Goal: Transaction & Acquisition: Book appointment/travel/reservation

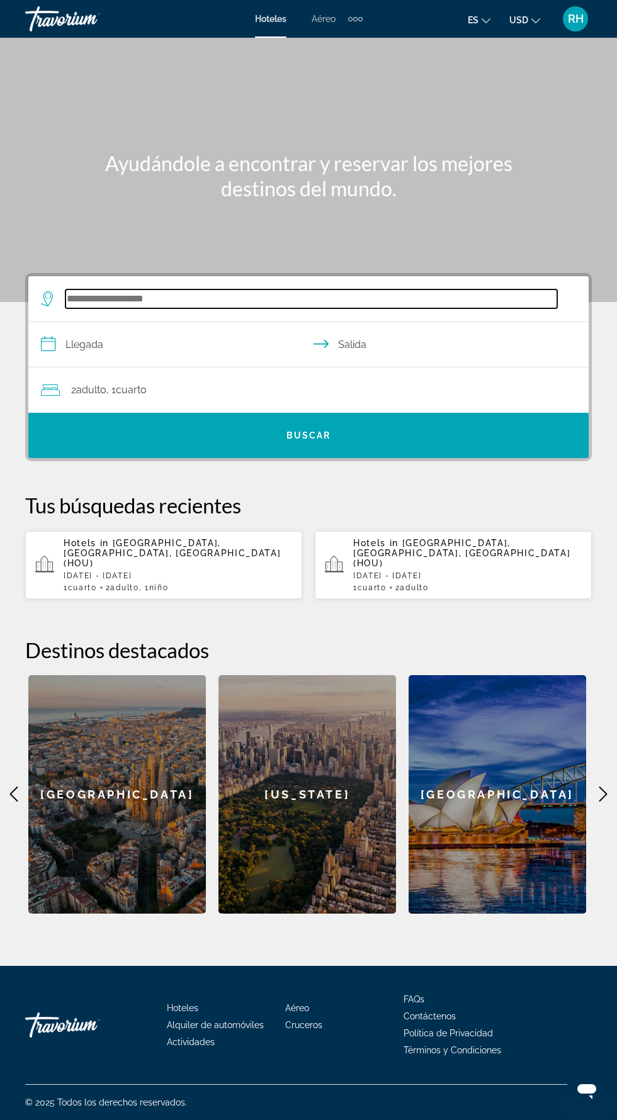
click at [325, 296] on input "Search widget" at bounding box center [311, 299] width 492 height 19
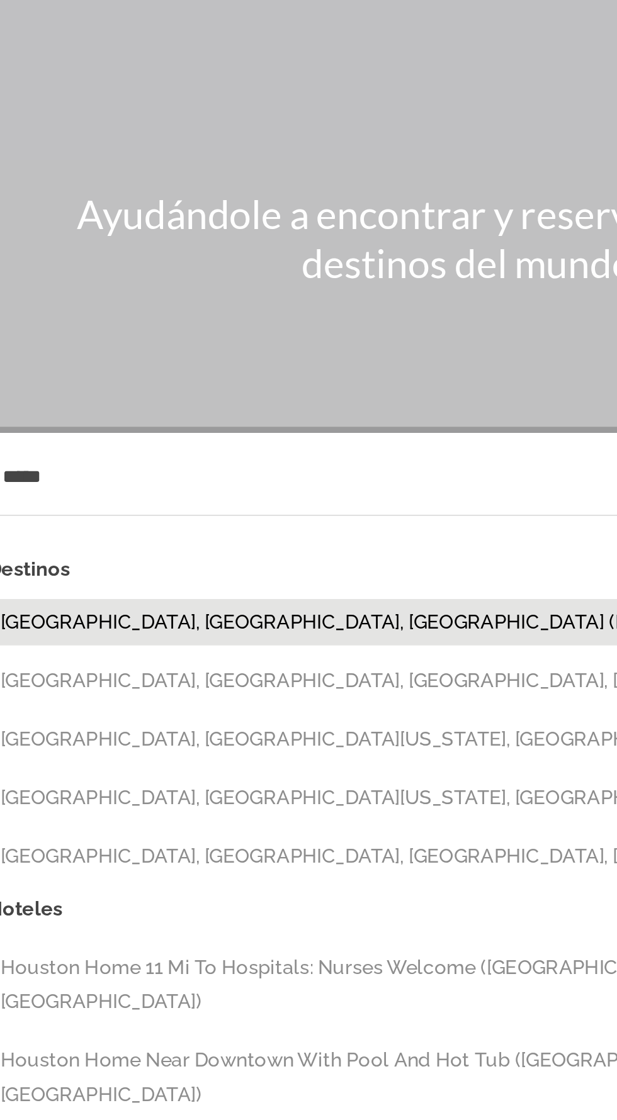
click at [244, 362] on button "[GEOGRAPHIC_DATA], [GEOGRAPHIC_DATA], [GEOGRAPHIC_DATA] (HOU)" at bounding box center [317, 374] width 517 height 24
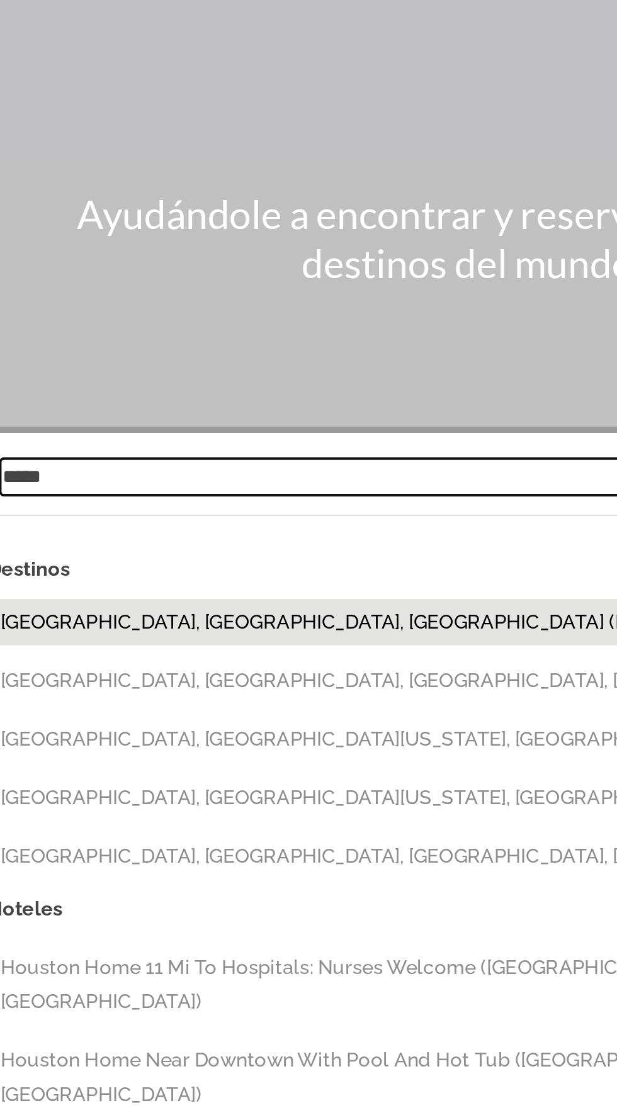
type input "**********"
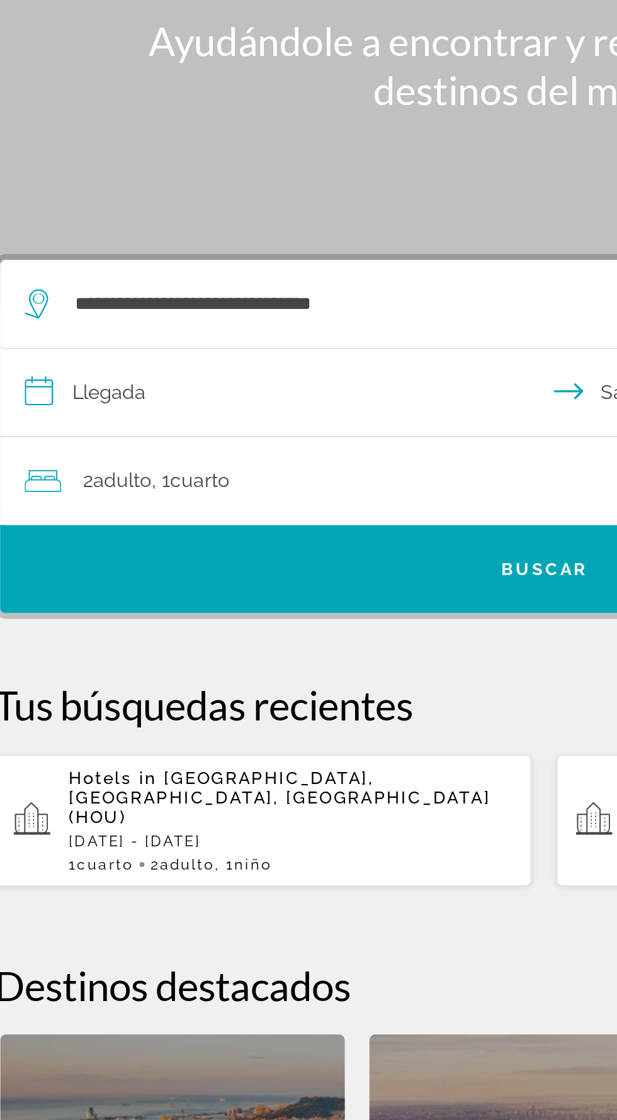
click at [232, 322] on input "**********" at bounding box center [310, 346] width 565 height 48
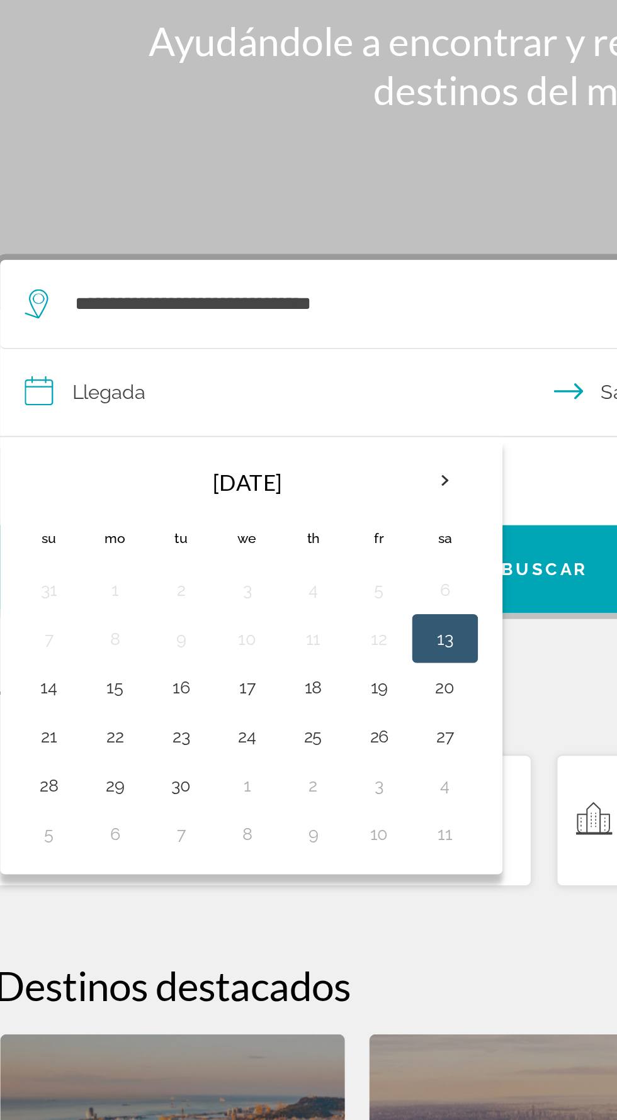
click at [258, 376] on th "Next month" at bounding box center [257, 390] width 34 height 28
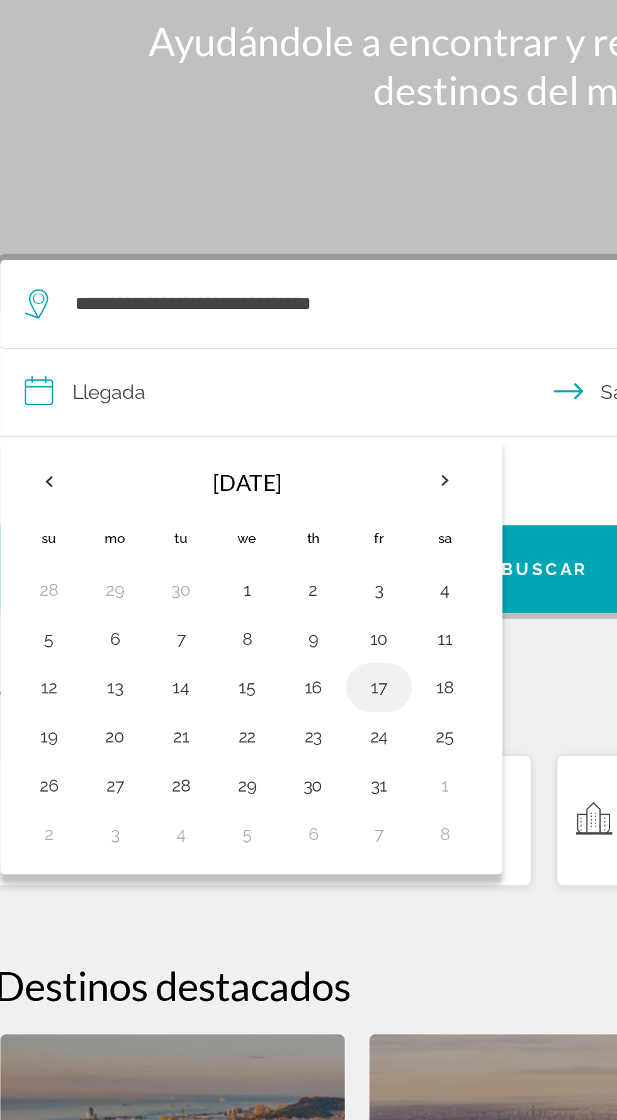
click at [225, 488] on button "17" at bounding box center [223, 497] width 20 height 18
click at [85, 513] on button "20" at bounding box center [87, 522] width 20 height 18
type input "**********"
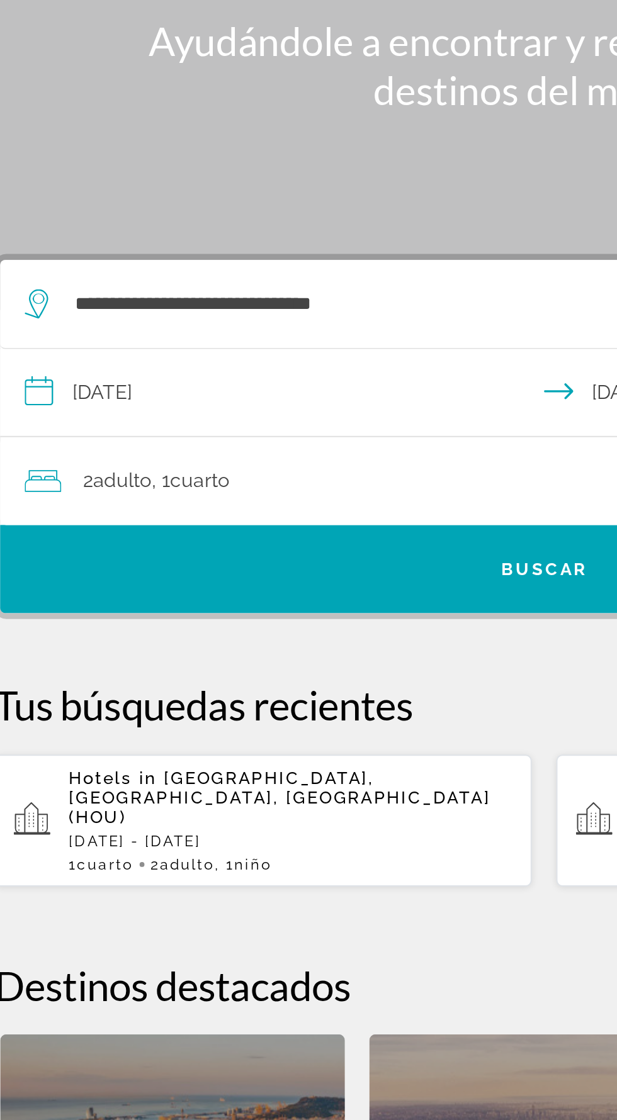
click at [152, 381] on div "2 Adulto Adulto , 1 Cuarto habitaciones" at bounding box center [315, 390] width 548 height 18
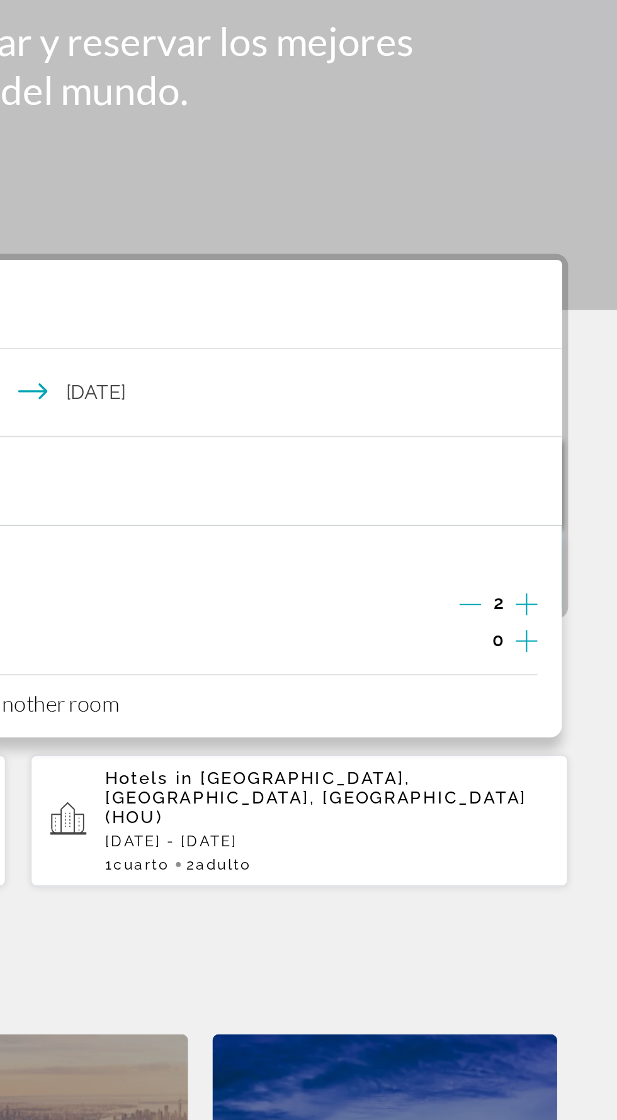
click at [573, 465] on icon "Increment children" at bounding box center [570, 472] width 11 height 15
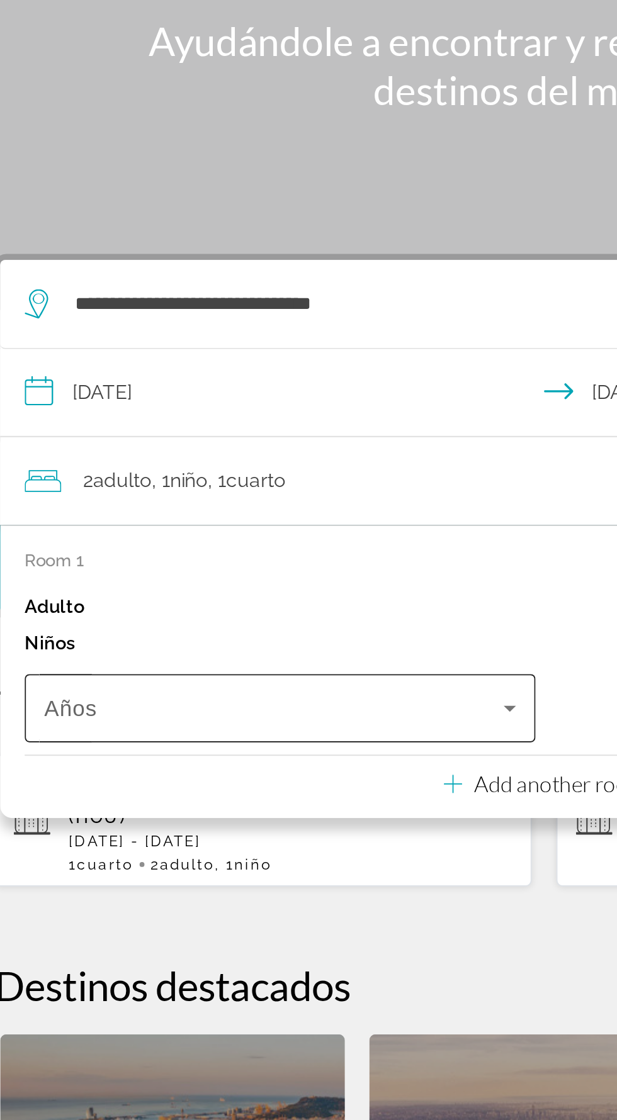
click at [273, 500] on span "Travelers: 2 adults, 1 child" at bounding box center [169, 507] width 237 height 15
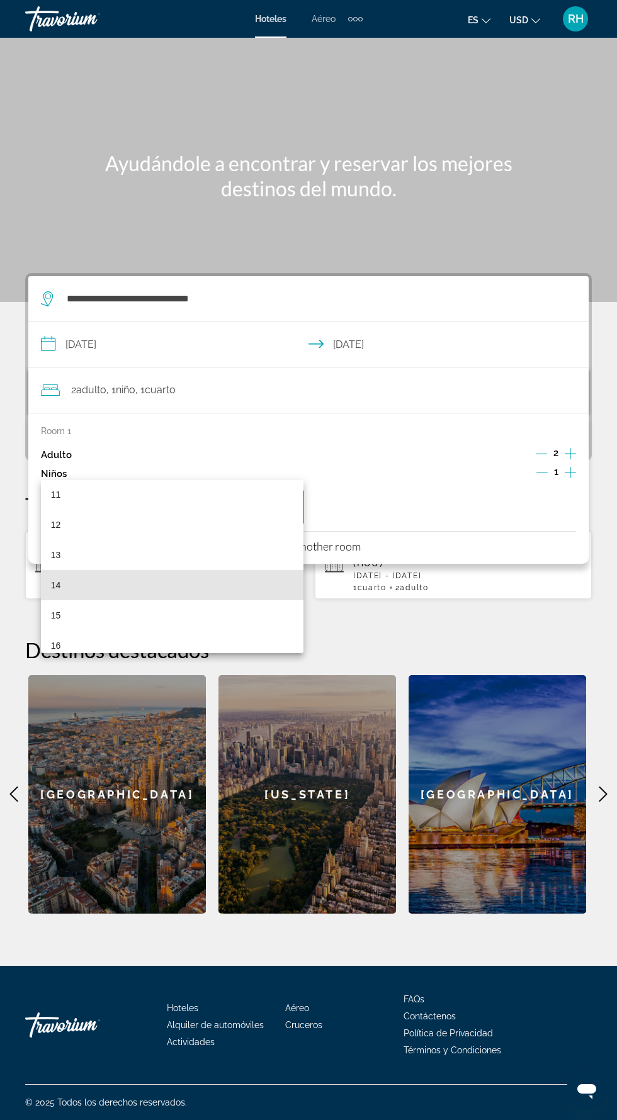
scroll to position [338, 0]
click at [223, 587] on mat-option "14" at bounding box center [172, 585] width 263 height 30
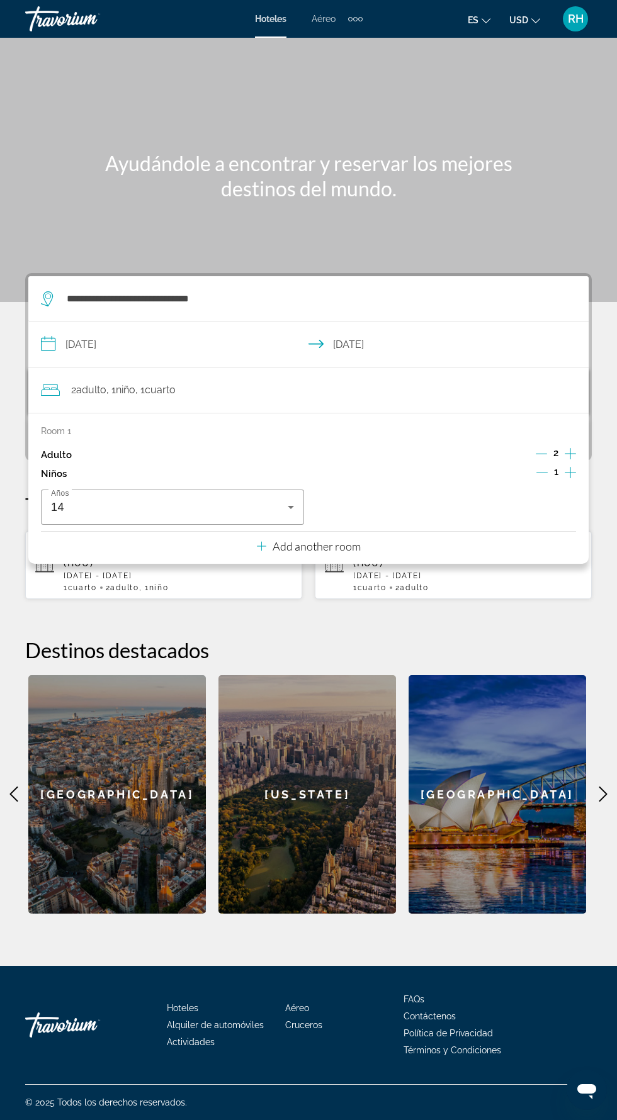
click at [554, 638] on h2 "Destinos destacados" at bounding box center [308, 650] width 566 height 25
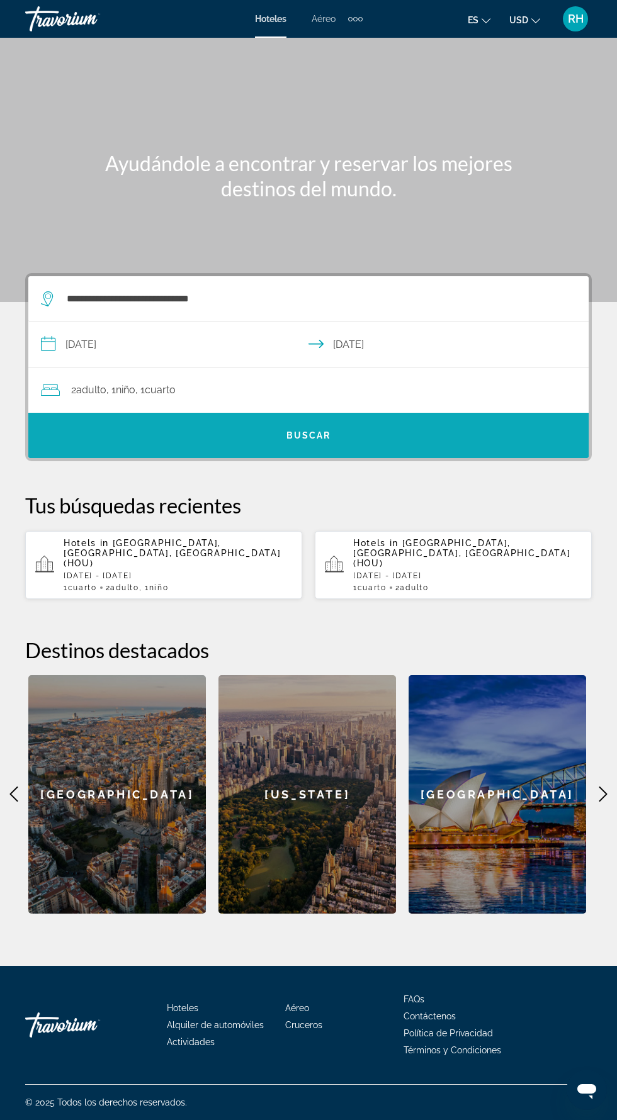
click at [363, 420] on span "Search widget" at bounding box center [308, 435] width 560 height 30
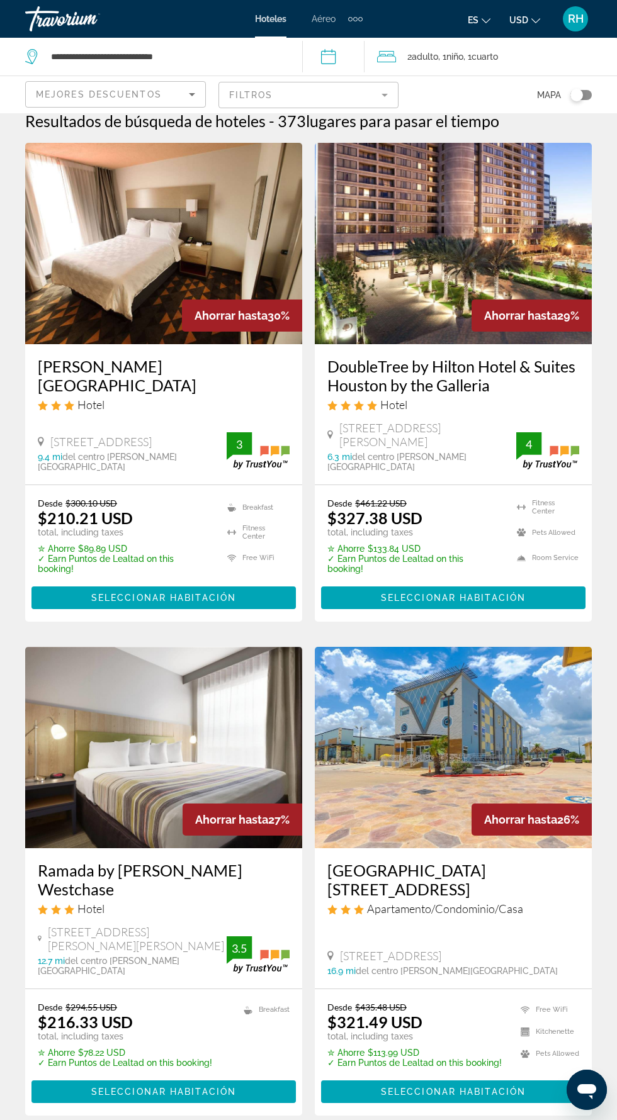
click at [580, 94] on div "Toggle map" at bounding box center [576, 95] width 13 height 13
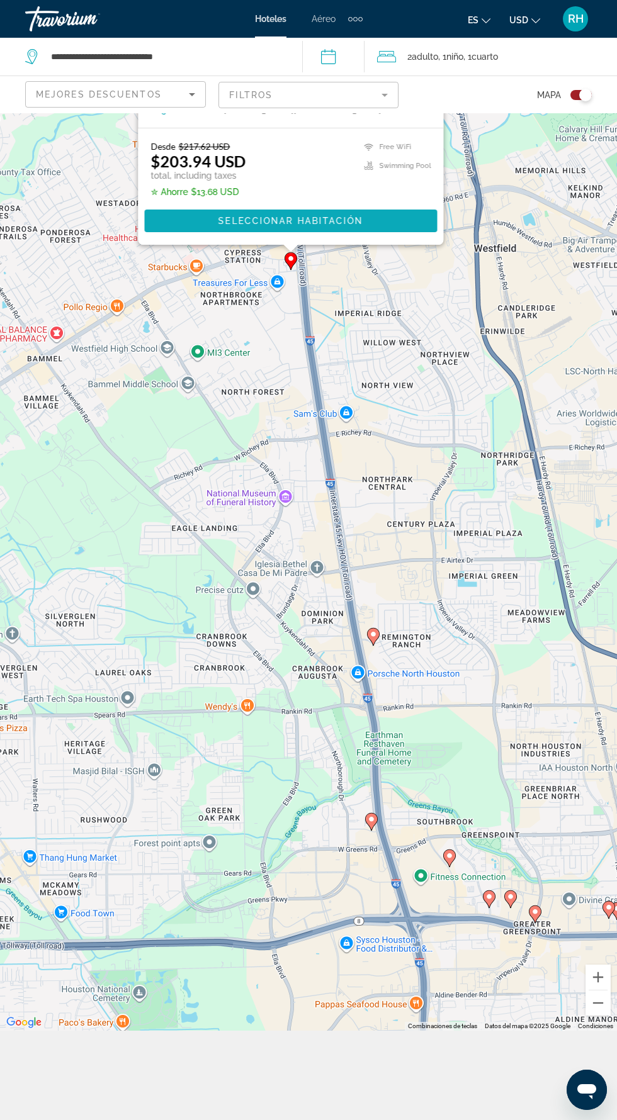
click at [286, 236] on span "Main content" at bounding box center [291, 221] width 293 height 30
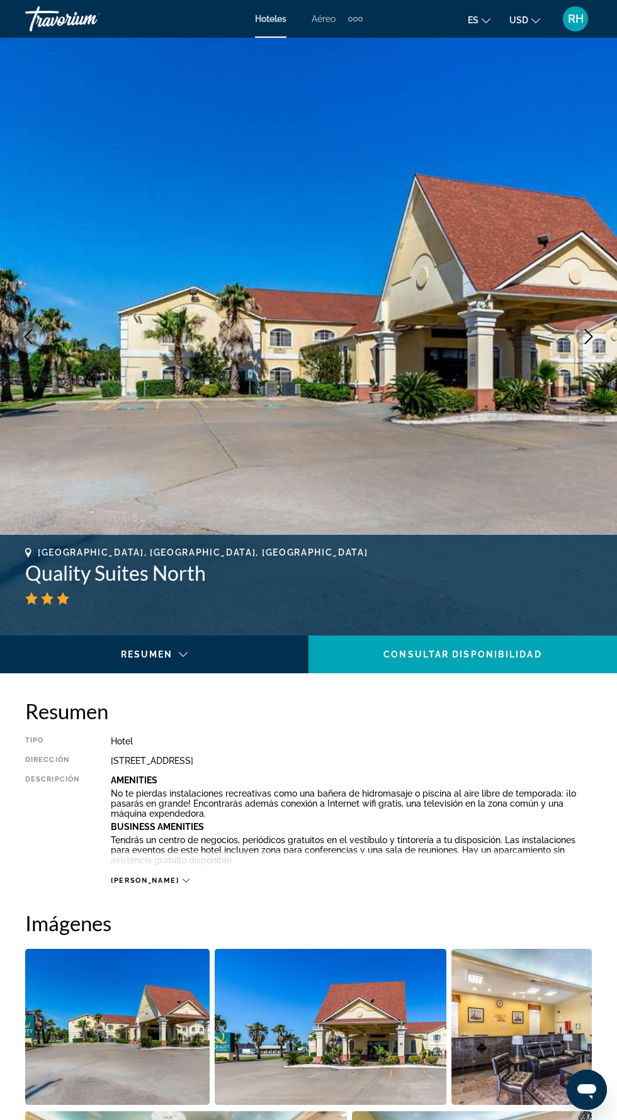
click at [486, 382] on img "Main content" at bounding box center [308, 337] width 617 height 598
click at [140, 1055] on img "Open full-screen image slider" at bounding box center [117, 1027] width 184 height 156
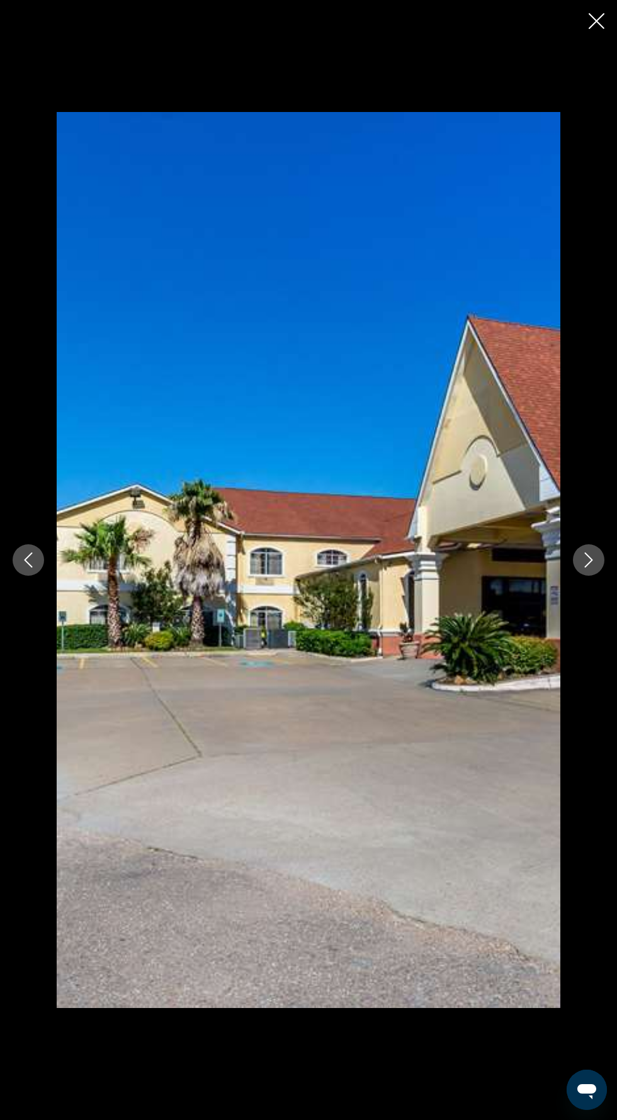
click at [583, 564] on icon "Next image" at bounding box center [588, 560] width 15 height 15
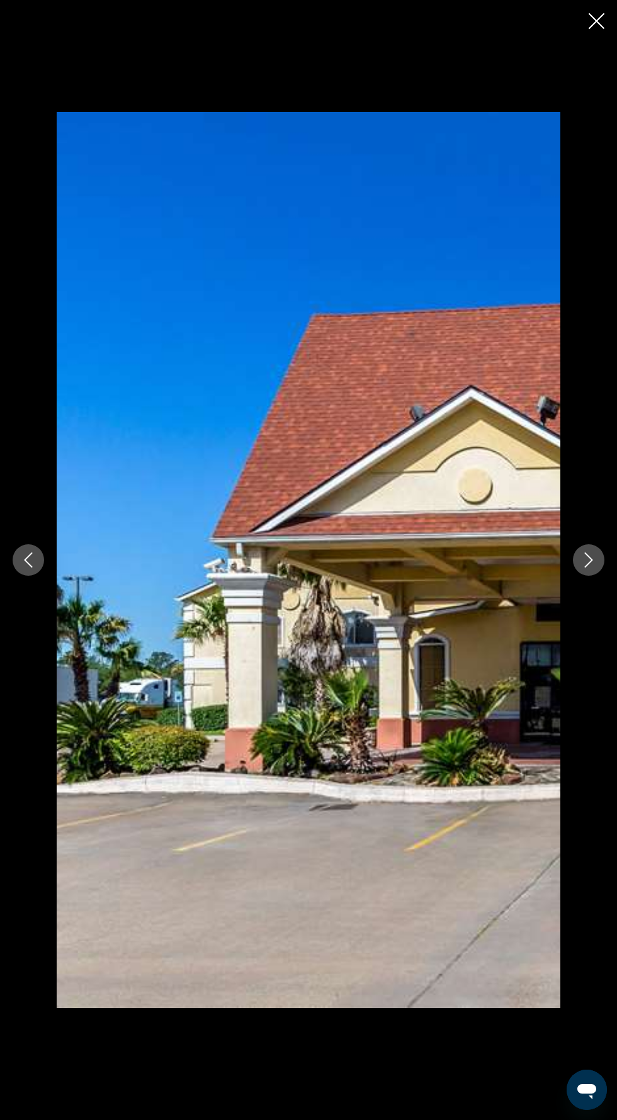
click at [585, 561] on icon "Next image" at bounding box center [588, 560] width 15 height 15
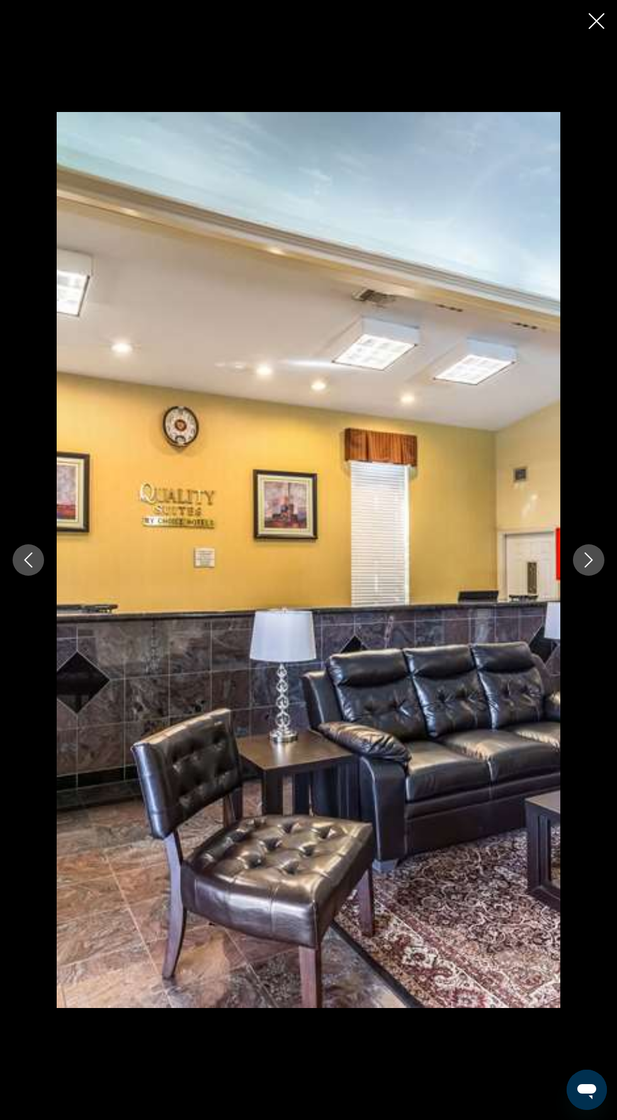
click at [585, 568] on icon "Next image" at bounding box center [589, 560] width 8 height 15
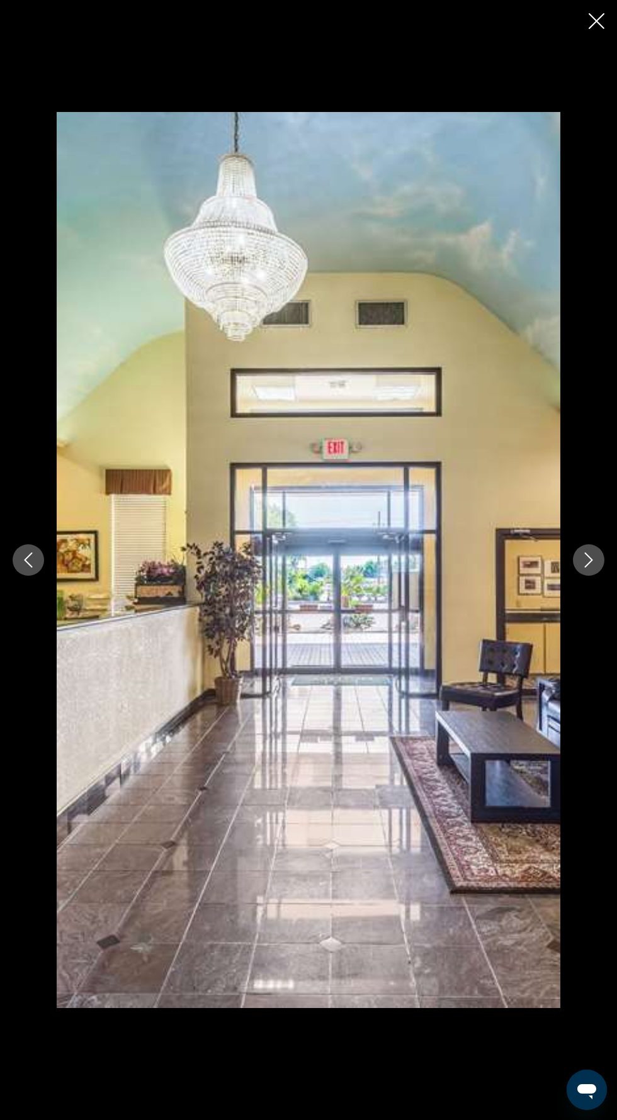
click at [588, 563] on icon "Next image" at bounding box center [589, 560] width 8 height 15
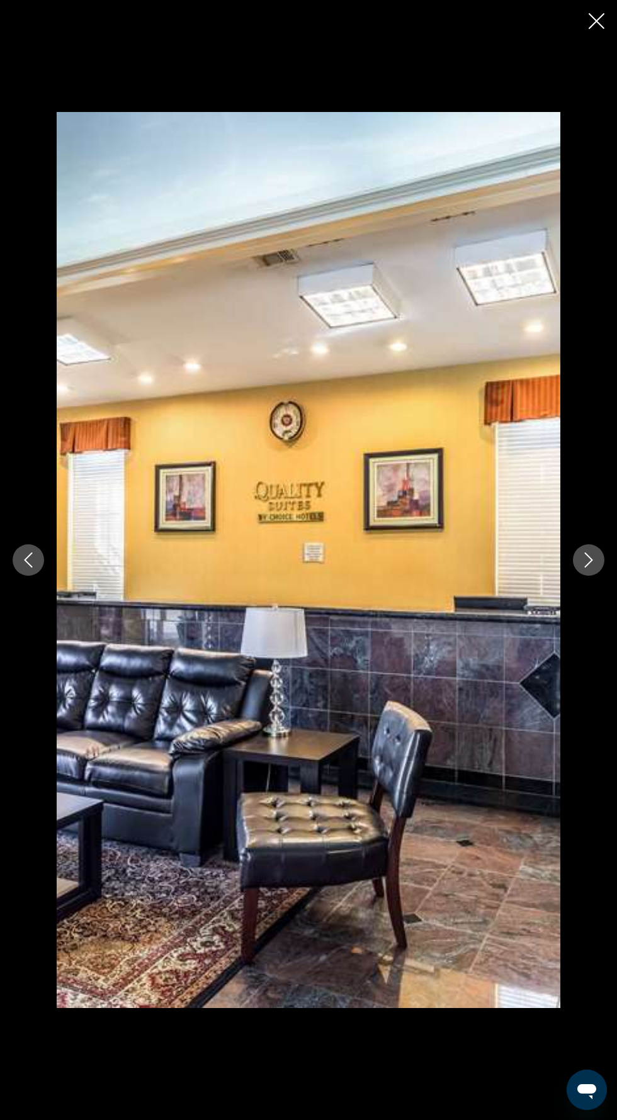
click at [587, 565] on icon "Next image" at bounding box center [589, 560] width 8 height 15
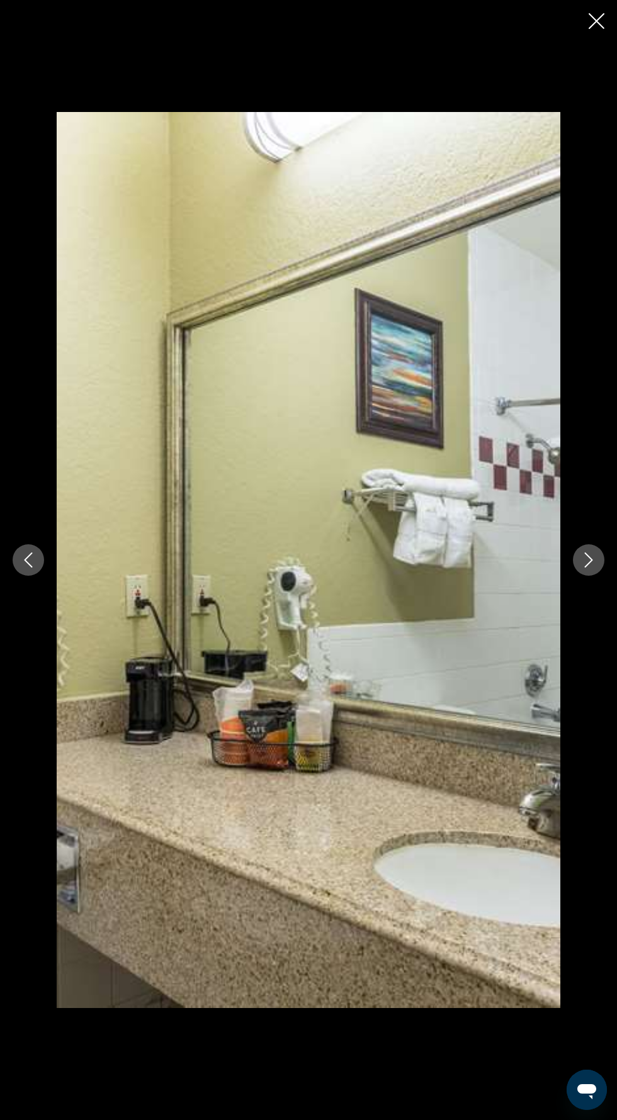
click at [585, 564] on icon "Next image" at bounding box center [588, 560] width 15 height 15
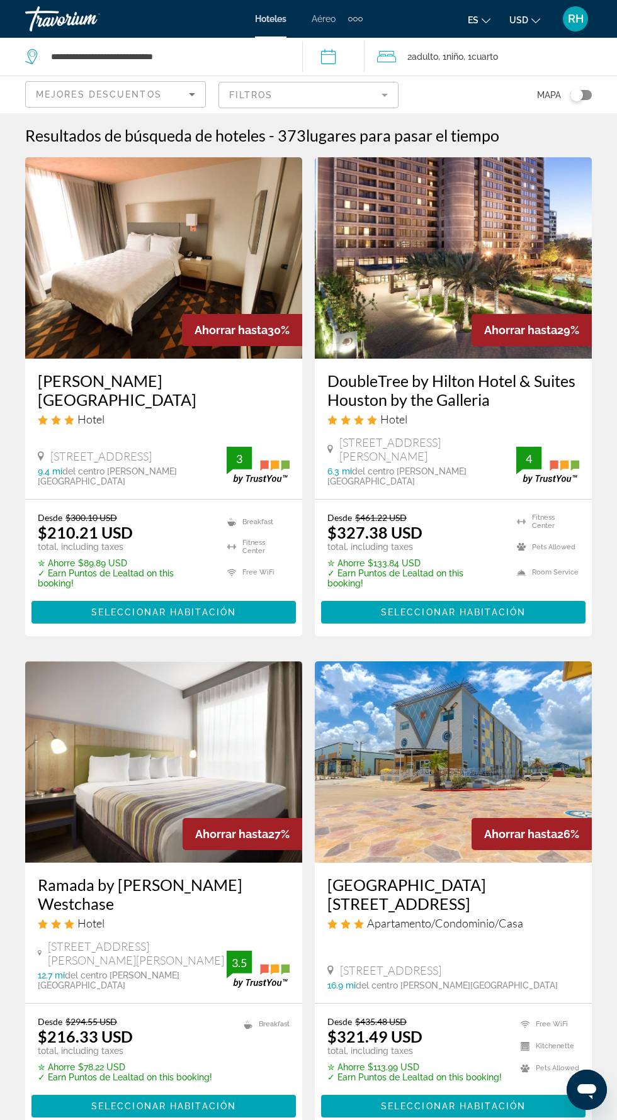
click at [583, 94] on div "Toggle map" at bounding box center [580, 95] width 21 height 10
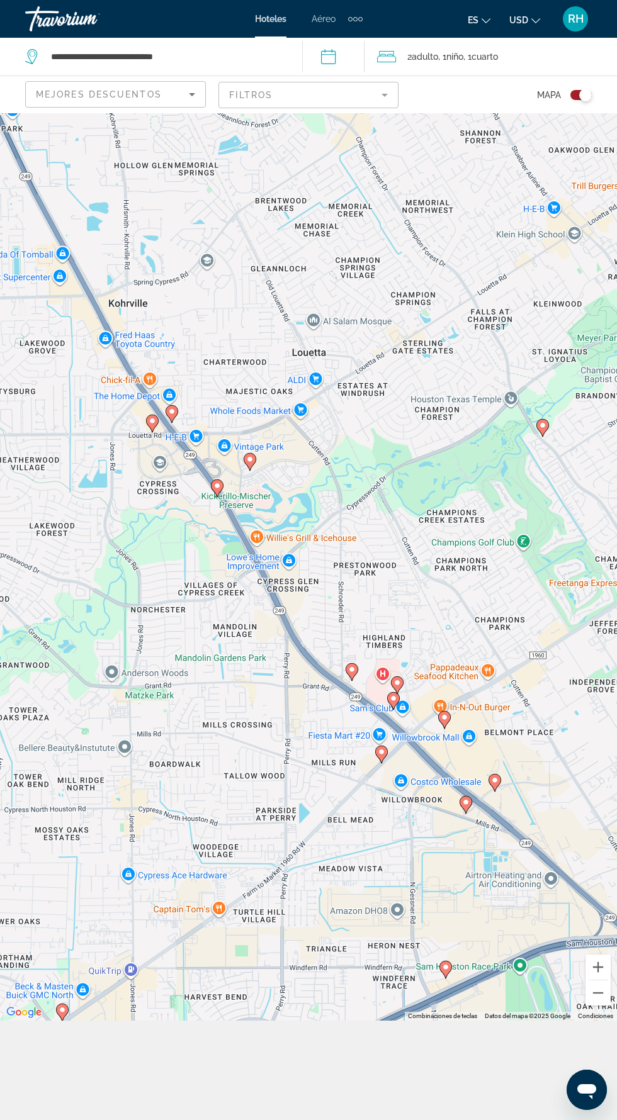
scroll to position [100, 0]
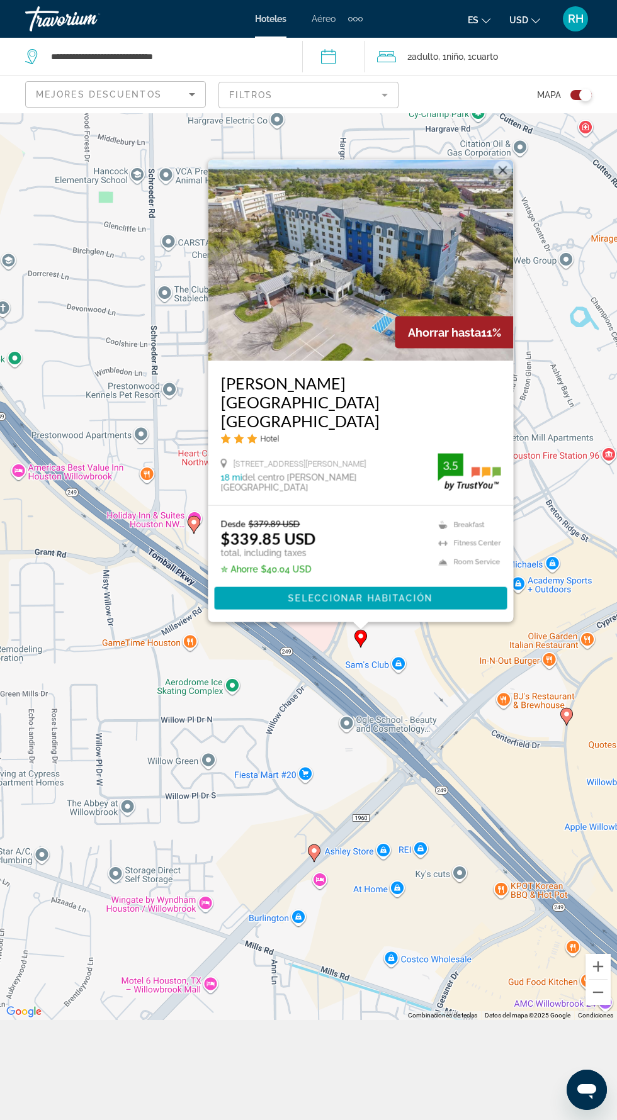
click at [355, 648] on icon "Main content" at bounding box center [360, 639] width 13 height 18
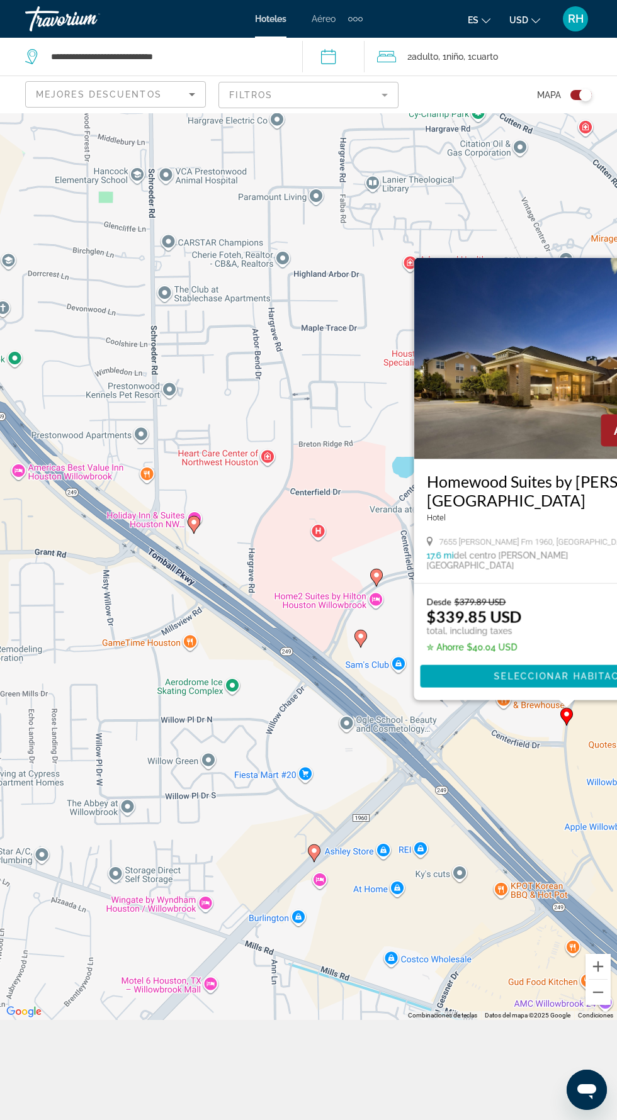
click at [561, 757] on div "Para activar la función de arrastrar con el teclado, presiona Alt + Intro. Una …" at bounding box center [308, 516] width 617 height 1007
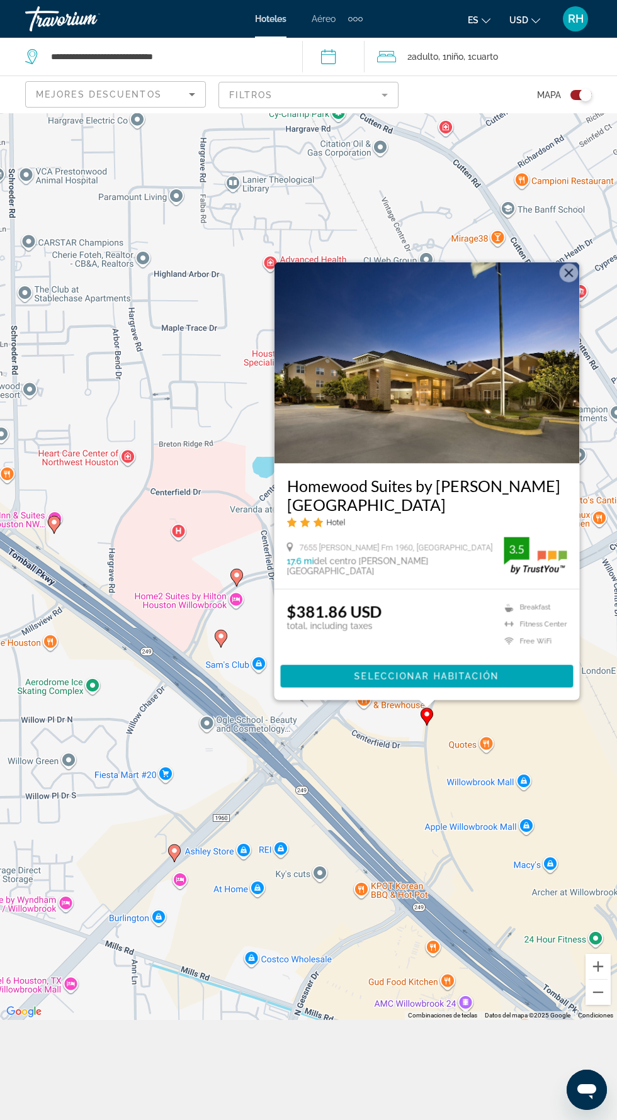
click at [423, 718] on image "Main content" at bounding box center [427, 715] width 8 height 8
click at [53, 570] on div "Para navegar, presiona las teclas [PERSON_NAME]. Para activar la función de arr…" at bounding box center [308, 516] width 617 height 1007
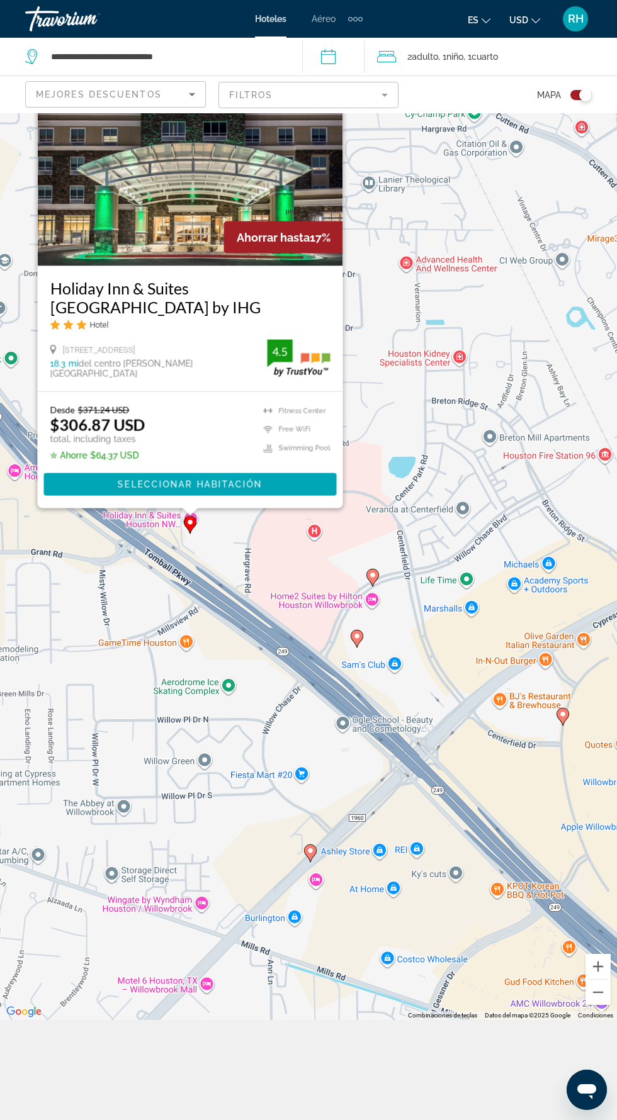
click at [189, 526] on image "Main content" at bounding box center [190, 523] width 8 height 8
click at [121, 240] on img "Main content" at bounding box center [190, 165] width 305 height 201
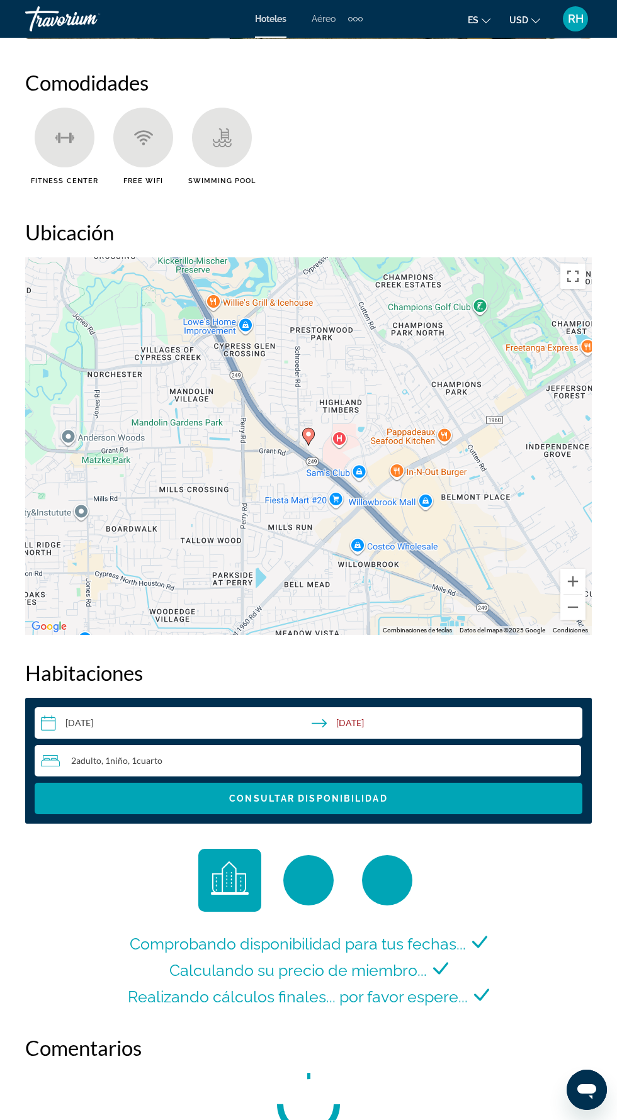
scroll to position [1398, 0]
